Goal: Transaction & Acquisition: Download file/media

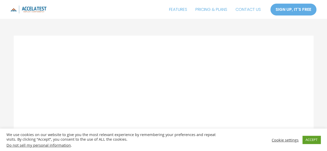
click at [283, 139] on link "Cookie settings" at bounding box center [284, 140] width 27 height 5
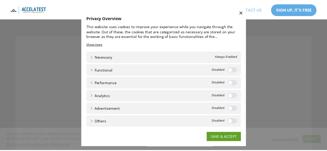
scroll to position [3, 0]
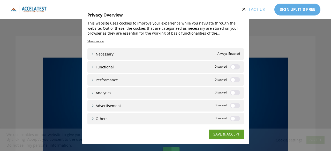
click at [91, 55] on link "Necessary" at bounding box center [102, 53] width 22 height 5
click at [225, 136] on link "SAVE & ACCEPT" at bounding box center [226, 134] width 35 height 9
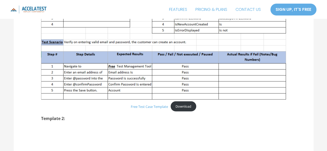
scroll to position [469, 0]
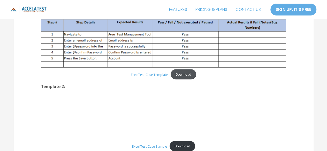
click at [180, 72] on link "Download" at bounding box center [183, 74] width 26 height 10
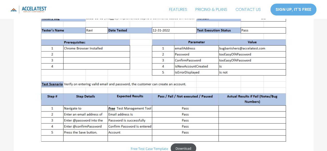
scroll to position [394, 0]
